Goal: Information Seeking & Learning: Learn about a topic

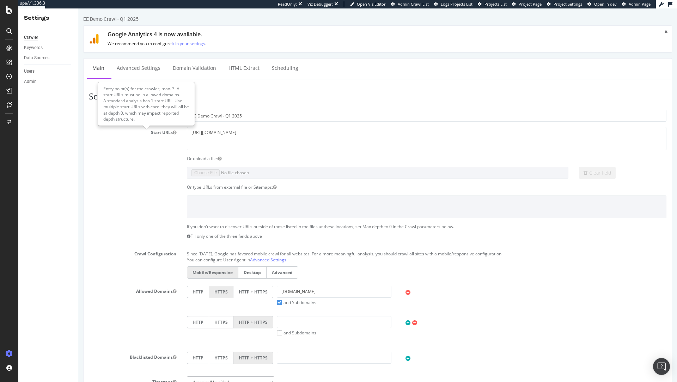
scroll to position [23, 0]
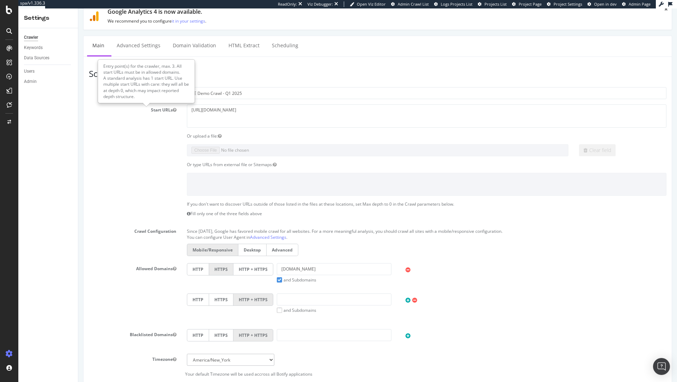
click at [160, 128] on section "Project Name EE Demo Crawl - Q1 2025 Start URLs [URL][DOMAIN_NAME] Or upload a …" at bounding box center [378, 232] width 578 height 290
click at [147, 99] on div "Entry point(s) for the crawler, max. 3. All start URLs must be in allowed domai…" at bounding box center [146, 81] width 96 height 43
click at [147, 114] on div "Start URLs https://ee.co.uk/" at bounding box center [378, 115] width 588 height 23
click at [40, 49] on div "Keywords" at bounding box center [33, 47] width 19 height 7
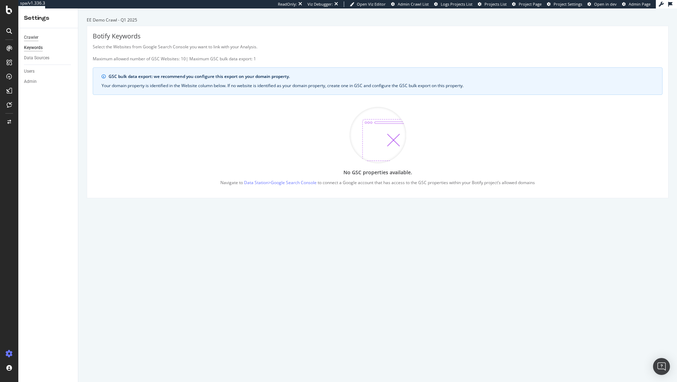
click at [32, 40] on div "Crawler" at bounding box center [31, 37] width 14 height 7
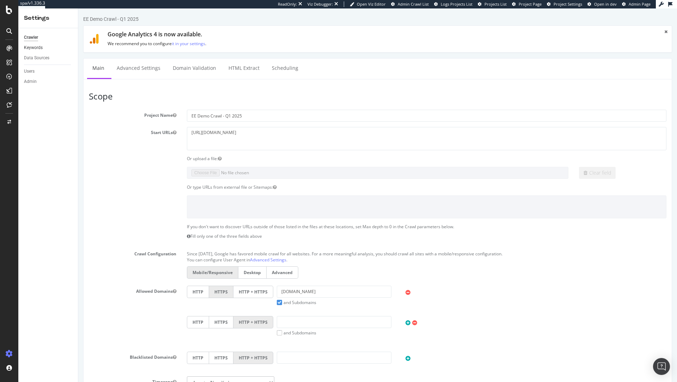
click at [43, 48] on link "Keywords" at bounding box center [48, 47] width 49 height 7
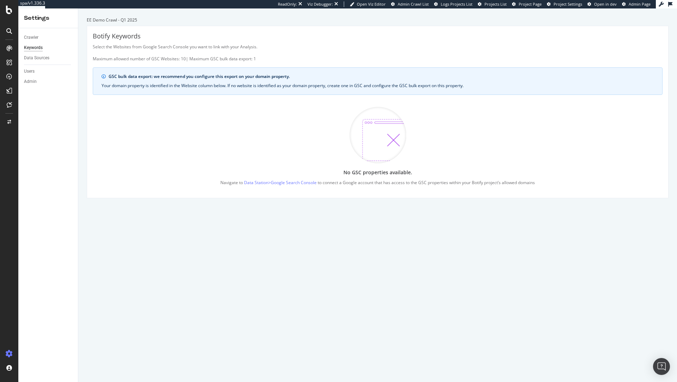
click at [12, 48] on icon at bounding box center [9, 48] width 6 height 6
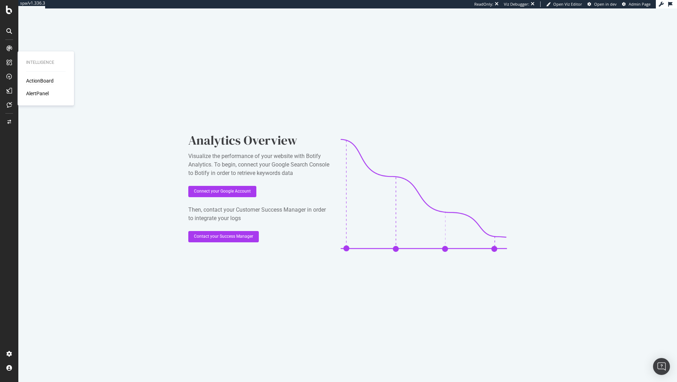
click at [40, 81] on div "ActionBoard" at bounding box center [40, 80] width 28 height 7
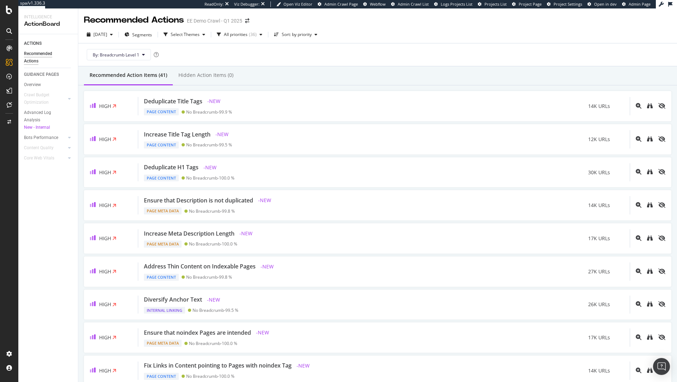
click at [31, 53] on div "Recommended Actions" at bounding box center [45, 57] width 42 height 15
click at [8, 46] on icon at bounding box center [9, 48] width 6 height 6
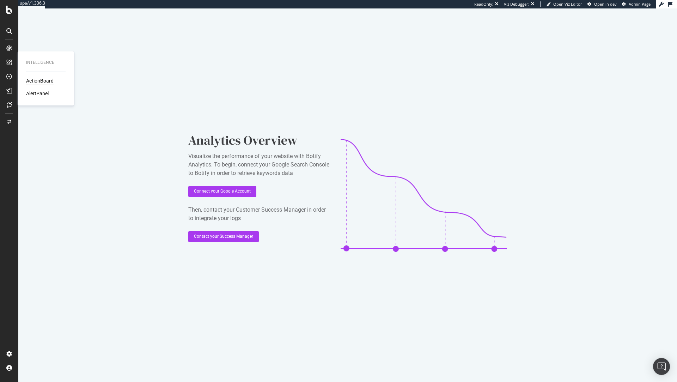
click at [30, 77] on div "ActionBoard" at bounding box center [40, 80] width 28 height 7
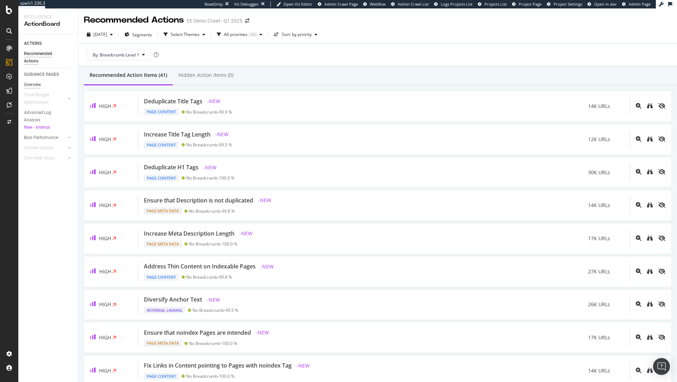
click at [39, 82] on div "Overview" at bounding box center [32, 84] width 17 height 7
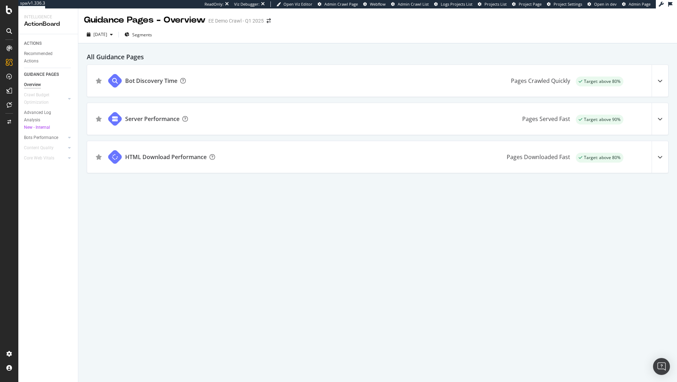
click at [41, 47] on div "ACTIONS" at bounding box center [33, 43] width 18 height 7
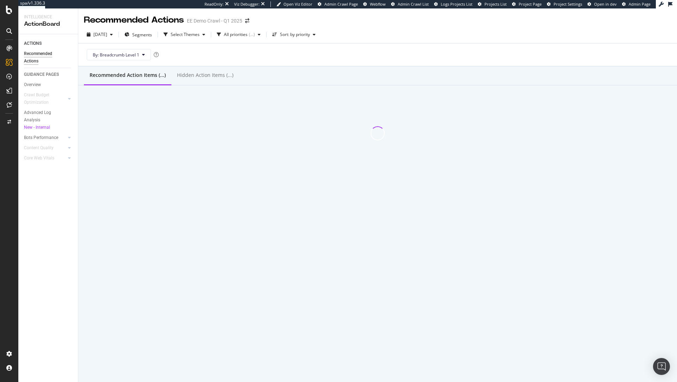
click at [38, 58] on div "Recommended Actions" at bounding box center [45, 57] width 42 height 15
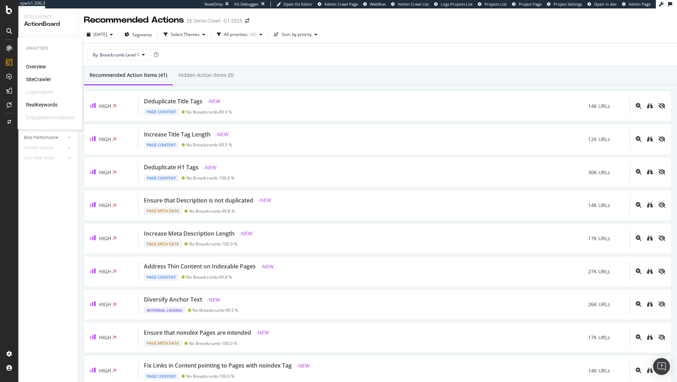
click at [10, 45] on icon at bounding box center [9, 48] width 6 height 6
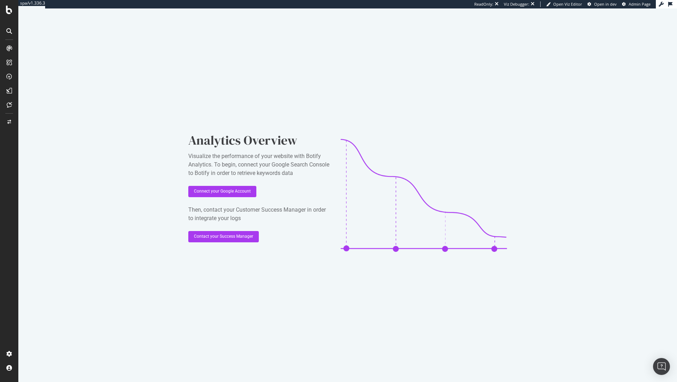
click at [7, 14] on div at bounding box center [9, 191] width 18 height 382
click at [9, 10] on icon at bounding box center [9, 10] width 6 height 8
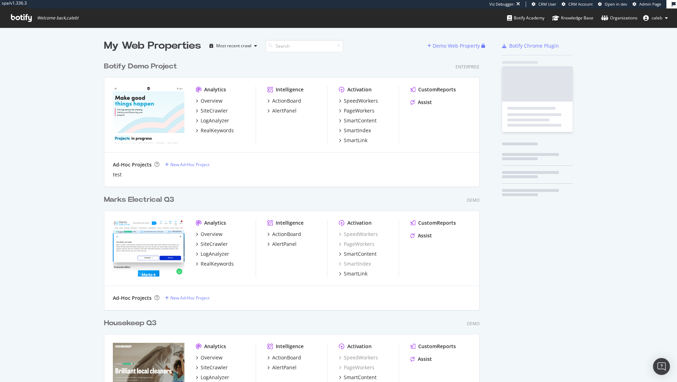
scroll to position [2468, 381]
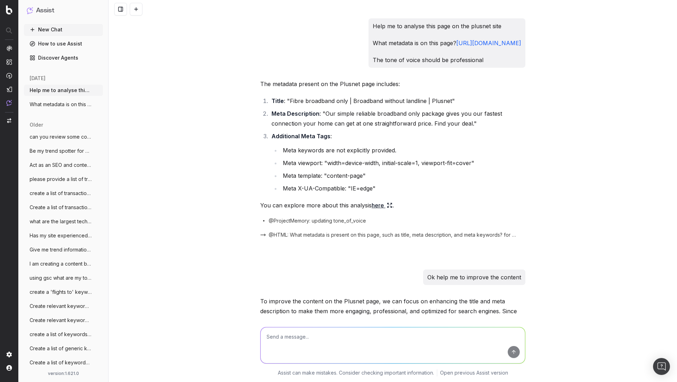
scroll to position [468, 0]
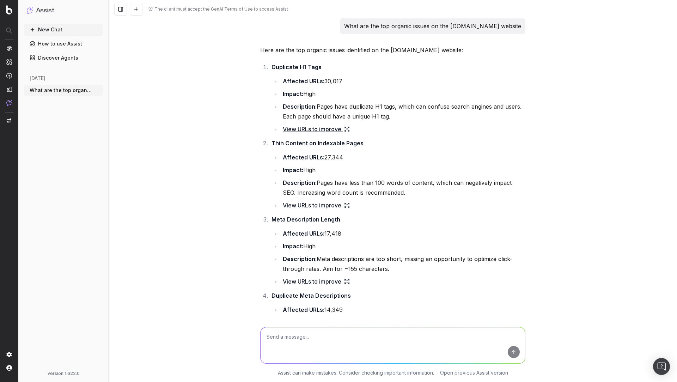
scroll to position [1071, 0]
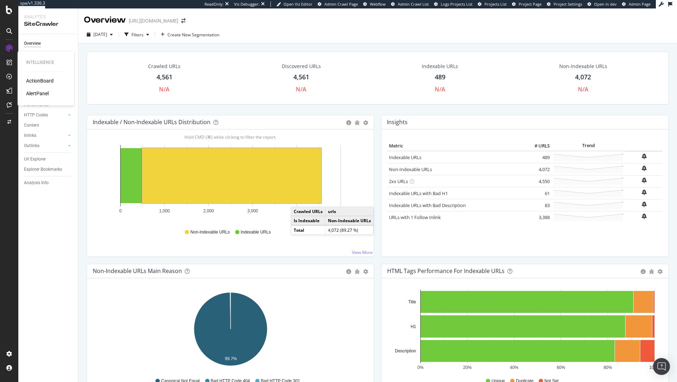
click at [40, 83] on div "ActionBoard" at bounding box center [40, 80] width 28 height 7
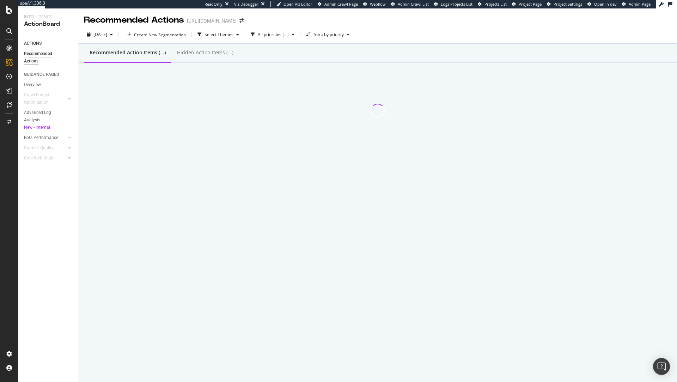
click at [5, 50] on div at bounding box center [9, 48] width 11 height 11
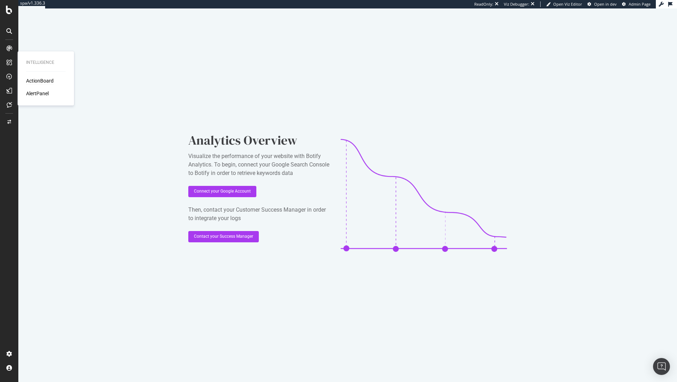
click at [49, 80] on div "ActionBoard" at bounding box center [40, 80] width 28 height 7
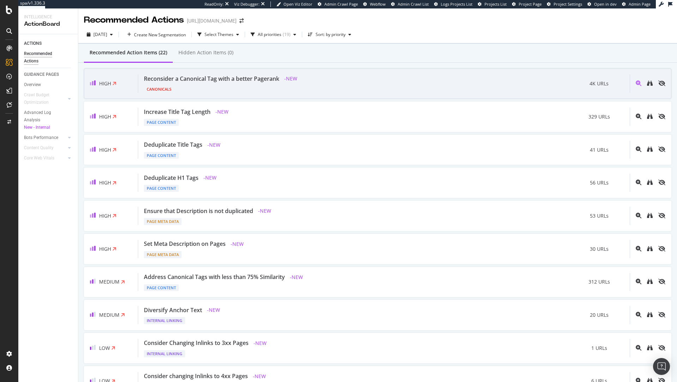
click at [240, 82] on div "Reconsider a Canonical Tag with a better Pagerank" at bounding box center [211, 79] width 135 height 8
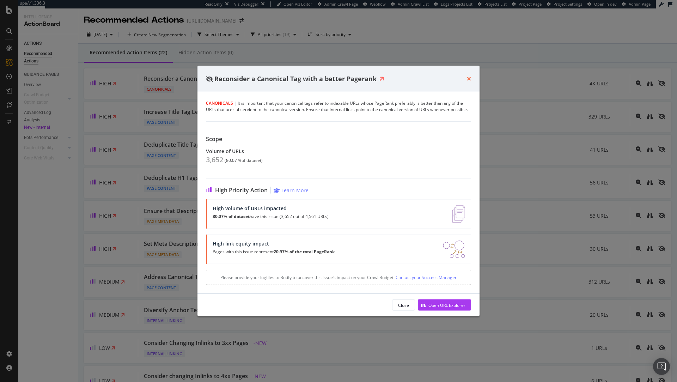
click at [469, 81] on icon "times" at bounding box center [469, 79] width 4 height 6
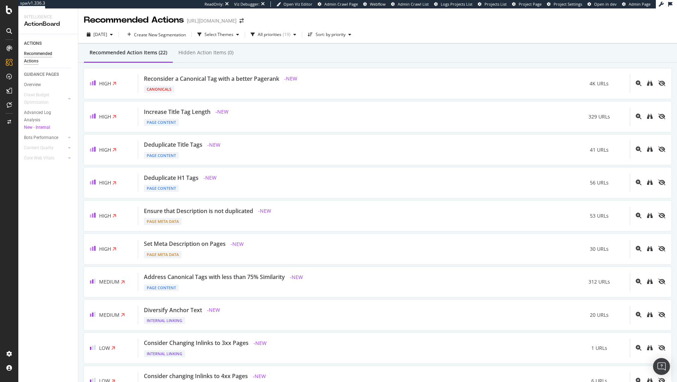
click at [39, 56] on div "Recommended Actions" at bounding box center [45, 57] width 42 height 15
click at [39, 52] on div "Recommended Actions" at bounding box center [45, 57] width 42 height 15
click at [9, 50] on icon at bounding box center [9, 48] width 6 height 6
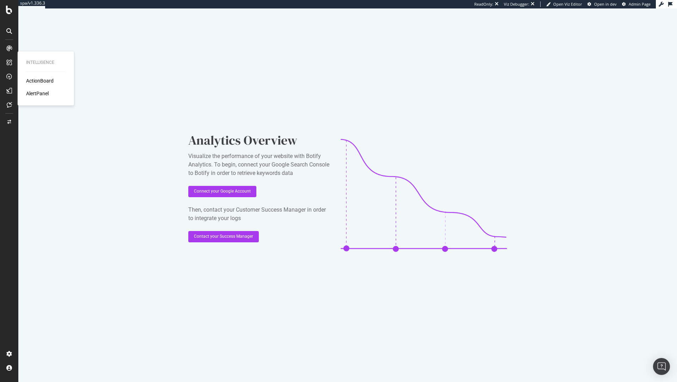
click at [35, 76] on div "Intelligence ActionBoard AlertPanel" at bounding box center [45, 78] width 51 height 51
click at [35, 83] on div "ActionBoard" at bounding box center [40, 80] width 28 height 7
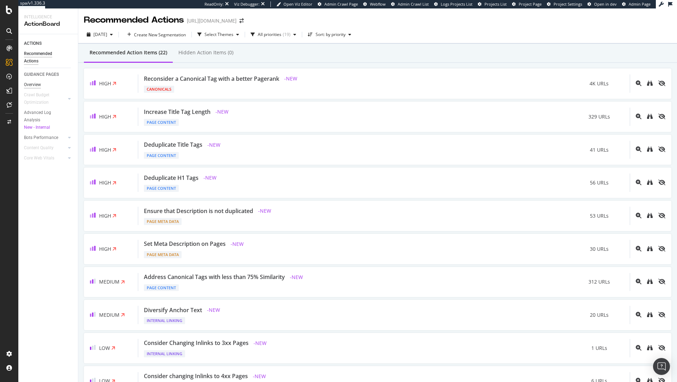
click at [32, 86] on div "Overview" at bounding box center [32, 84] width 17 height 7
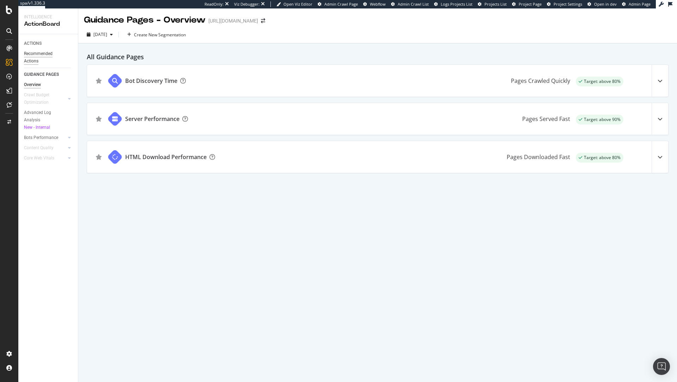
click at [46, 52] on div "Recommended Actions" at bounding box center [45, 57] width 42 height 15
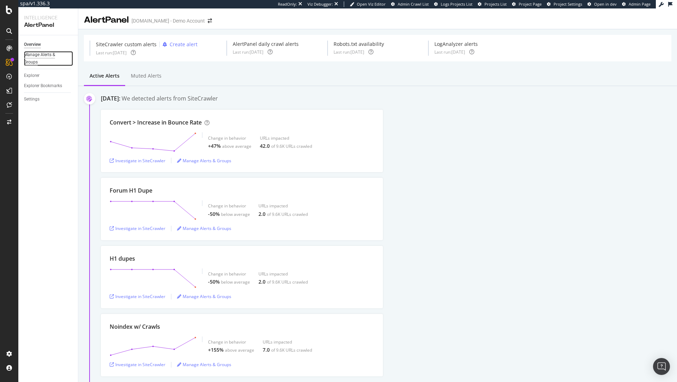
click at [34, 59] on div "Manage Alerts & Groups" at bounding box center [45, 58] width 42 height 15
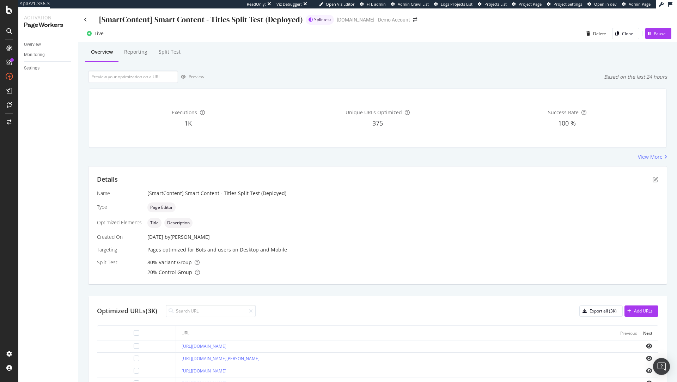
scroll to position [6, 0]
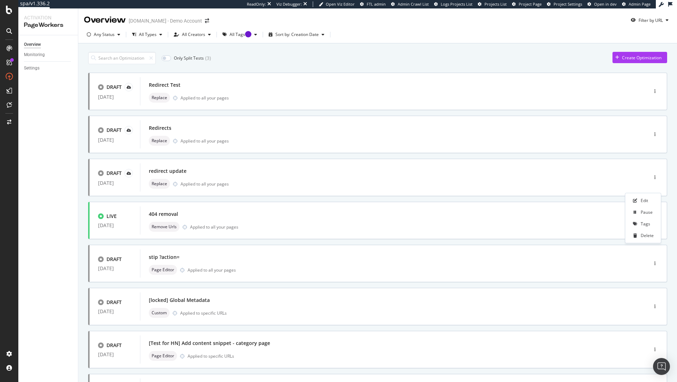
scroll to position [33, 0]
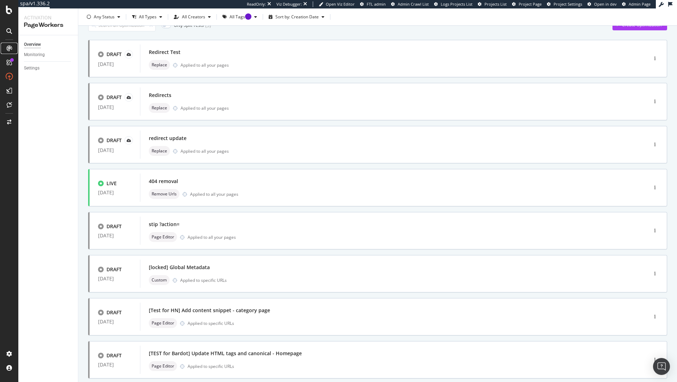
click at [10, 47] on icon at bounding box center [9, 48] width 6 height 6
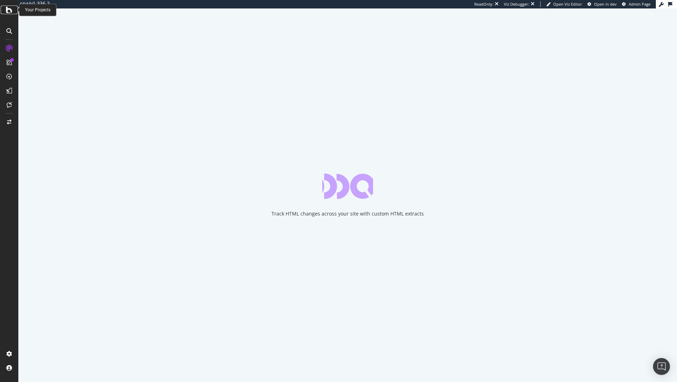
click at [13, 12] on div at bounding box center [9, 10] width 17 height 8
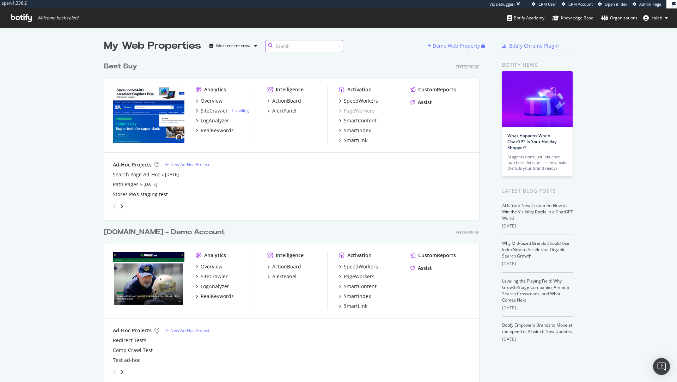
scroll to position [5921, 381]
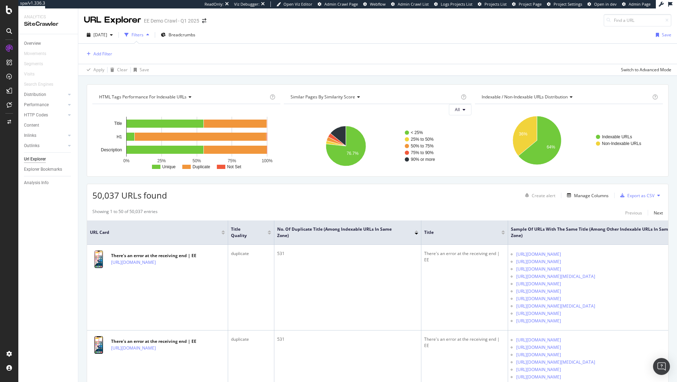
click at [7, 12] on icon at bounding box center [9, 10] width 6 height 8
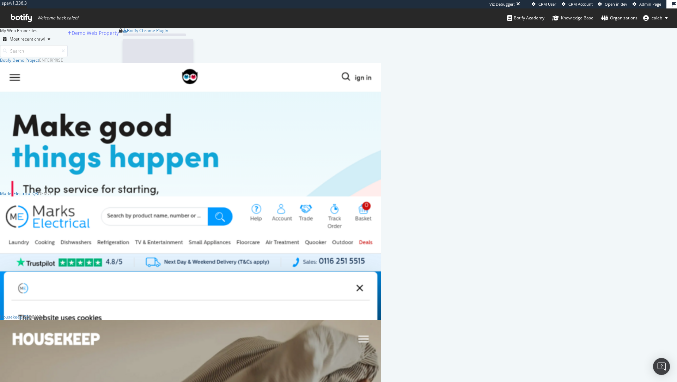
scroll to position [2468, 381]
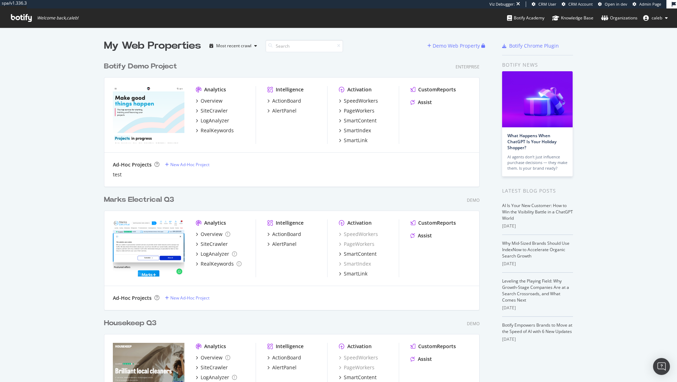
scroll to position [382, 677]
